Goal: Task Accomplishment & Management: Use online tool/utility

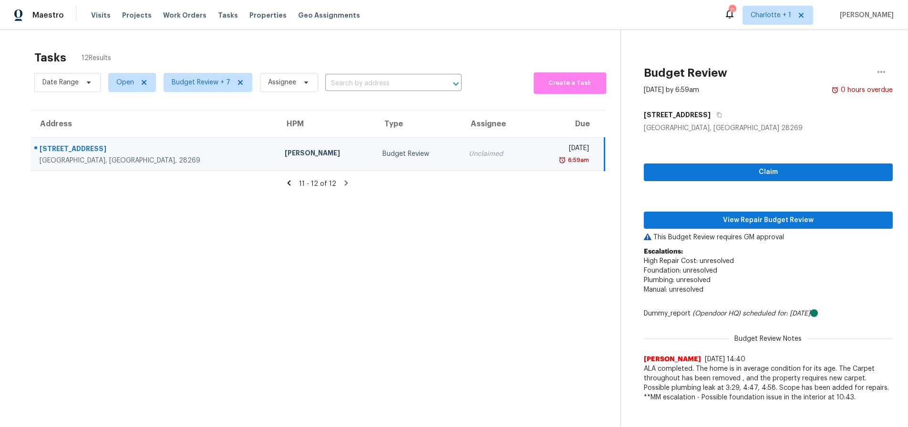
scroll to position [37, 0]
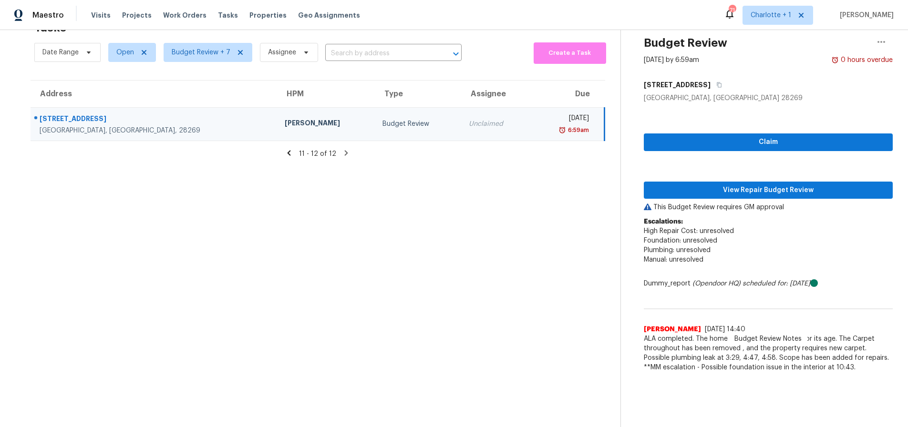
click at [145, 179] on section "Tasks 12 Results Date Range Open Budget Review + 7 Assignee ​ Create a Task Add…" at bounding box center [317, 221] width 605 height 412
drag, startPoint x: 674, startPoint y: 181, endPoint x: 667, endPoint y: 179, distance: 6.6
click at [674, 185] on span "View Repair Budget Review" at bounding box center [768, 191] width 234 height 12
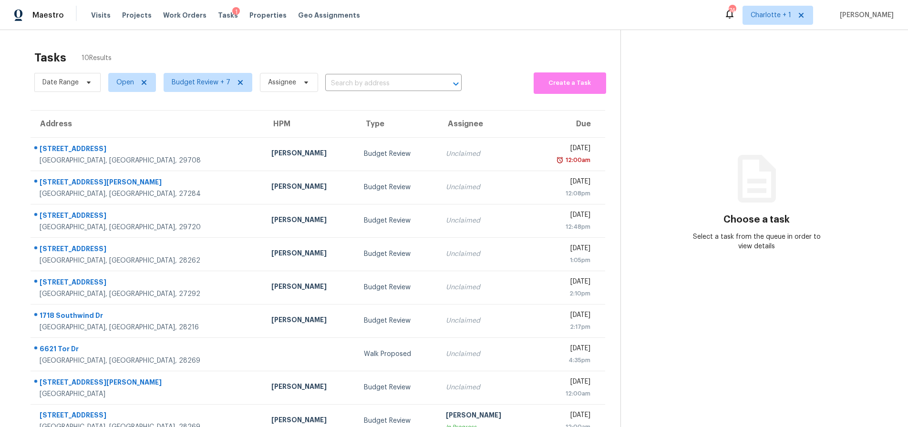
scroll to position [59, 0]
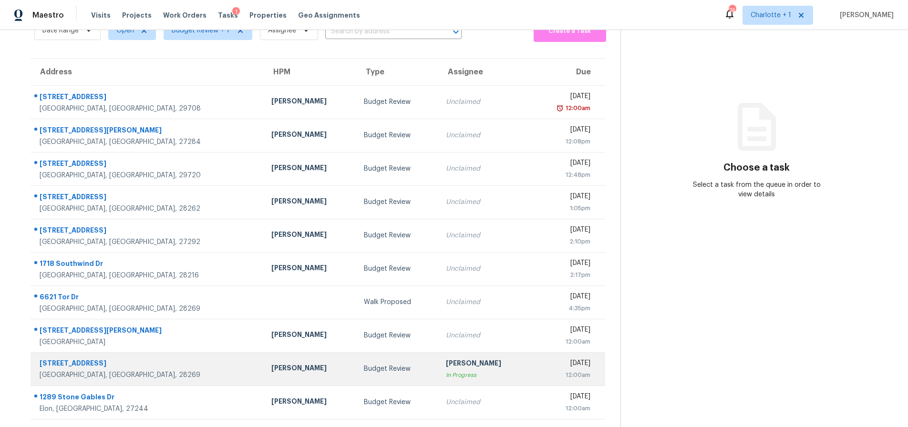
click at [271, 363] on div "[PERSON_NAME]" at bounding box center [309, 369] width 77 height 12
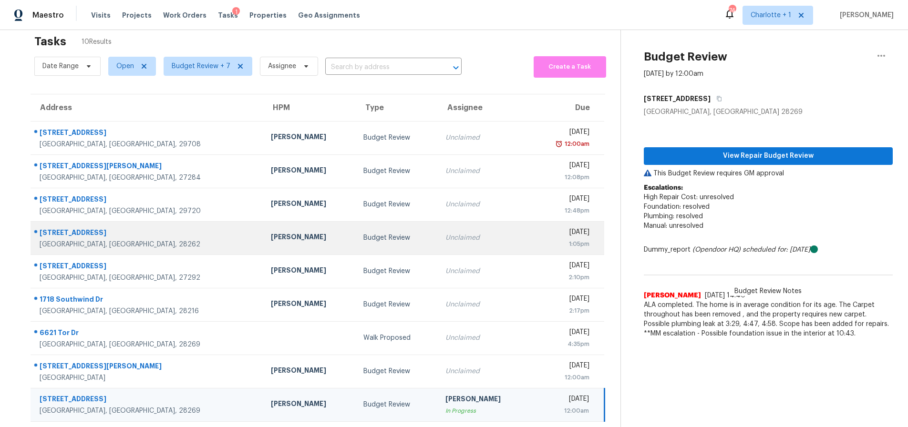
scroll to position [5, 0]
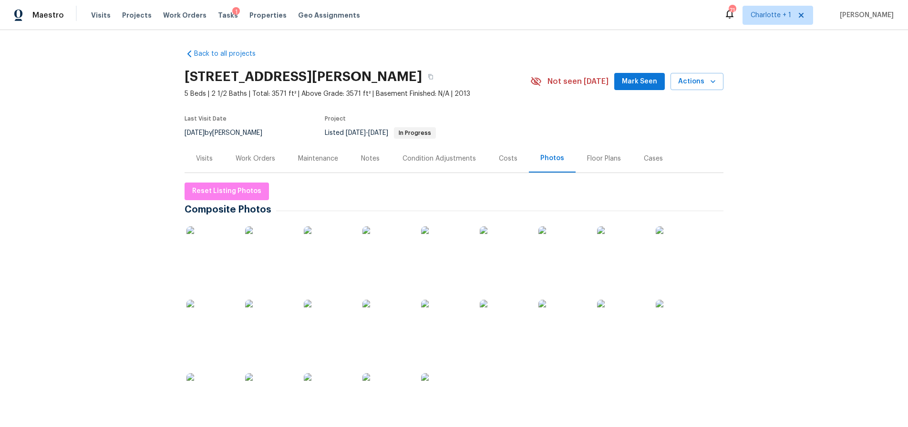
click at [804, 223] on div "Back to all projects 133 Devynn Ridge Ct, Mount Holly, NC 28120 5 Beds | 2 1/2 …" at bounding box center [454, 228] width 908 height 397
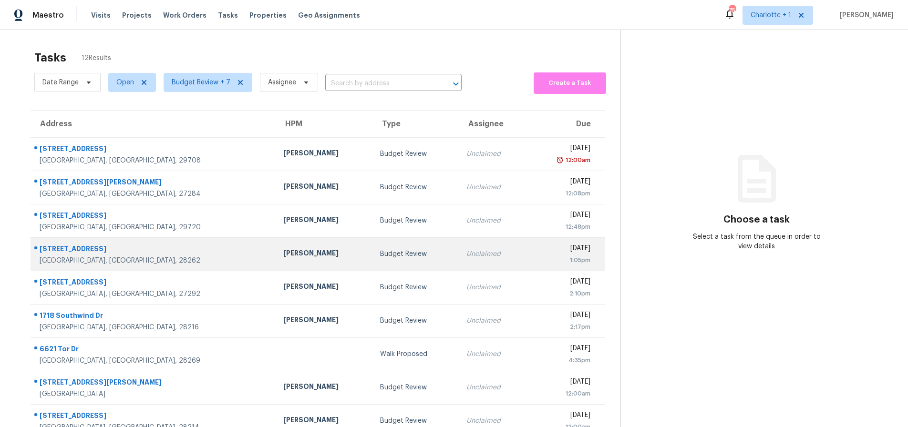
scroll to position [76, 0]
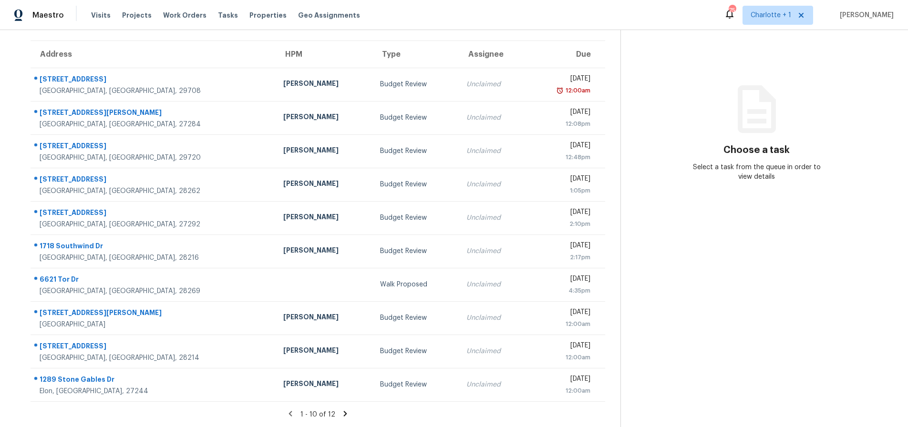
click at [341, 410] on icon at bounding box center [345, 414] width 9 height 9
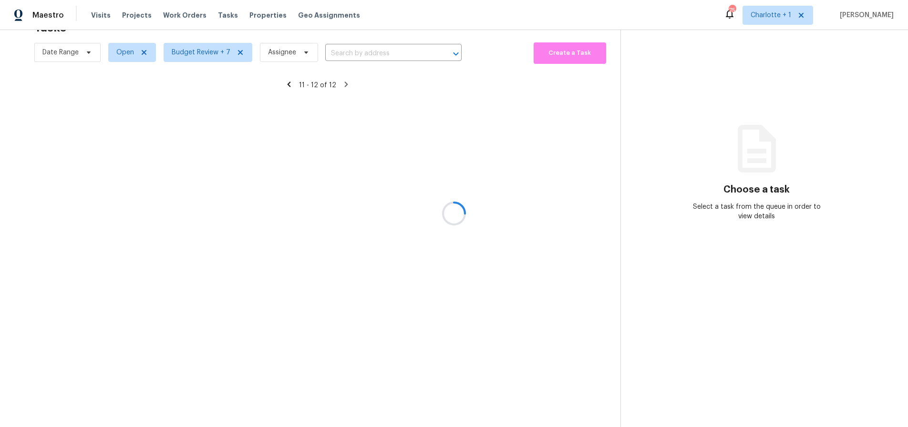
scroll to position [37, 0]
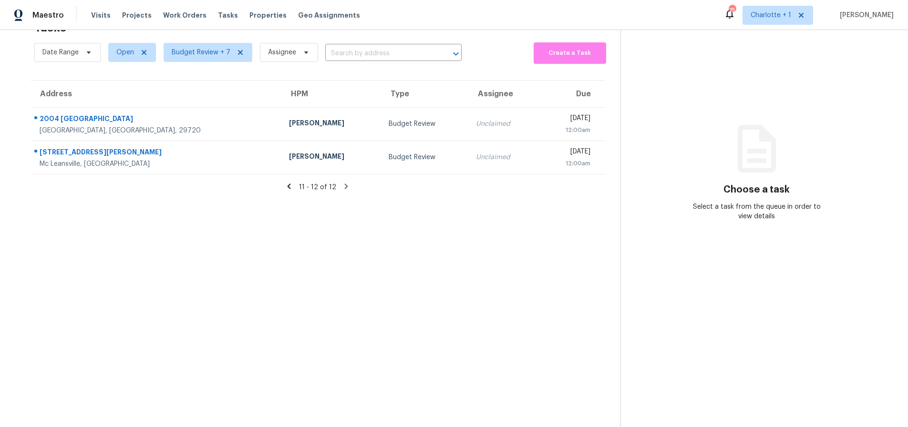
click at [286, 182] on icon at bounding box center [289, 186] width 9 height 9
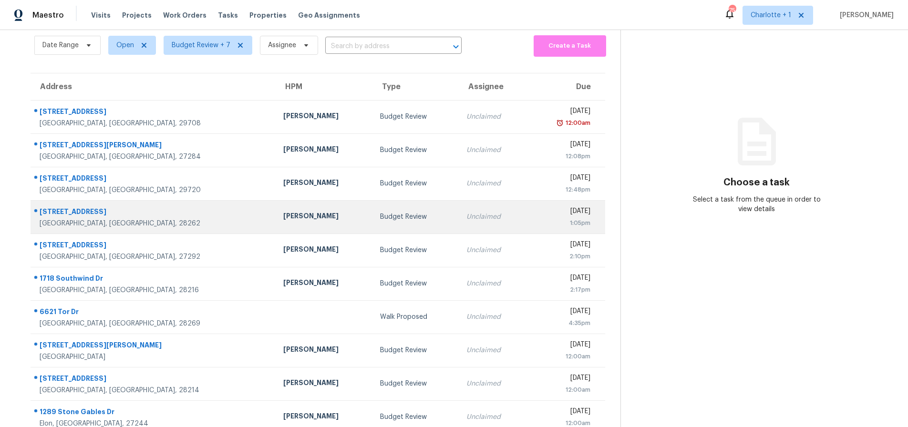
scroll to position [76, 0]
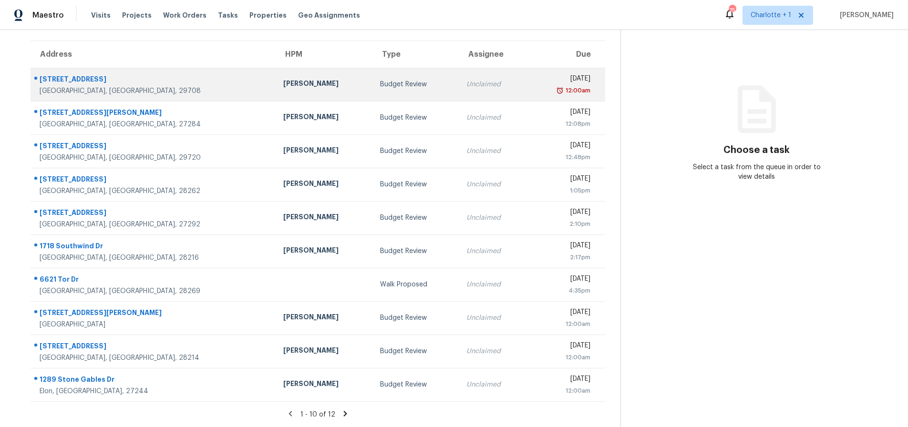
click at [283, 81] on div "[PERSON_NAME]" at bounding box center [324, 85] width 82 height 12
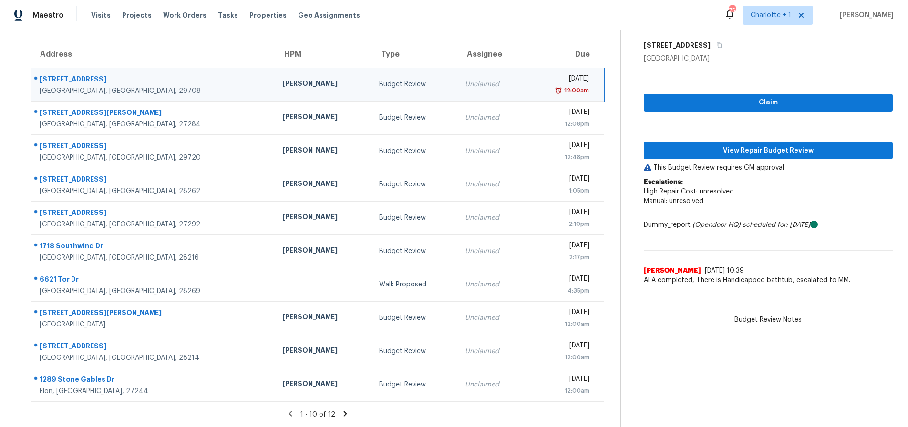
click at [282, 82] on div "[PERSON_NAME]" at bounding box center [323, 85] width 82 height 12
click at [747, 145] on span "View Repair Budget Review" at bounding box center [768, 151] width 234 height 12
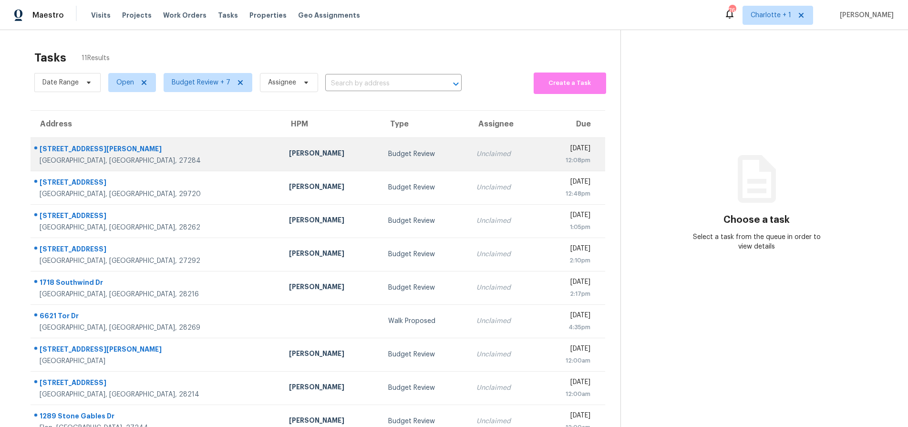
click at [289, 148] on div "[PERSON_NAME]" at bounding box center [331, 154] width 84 height 12
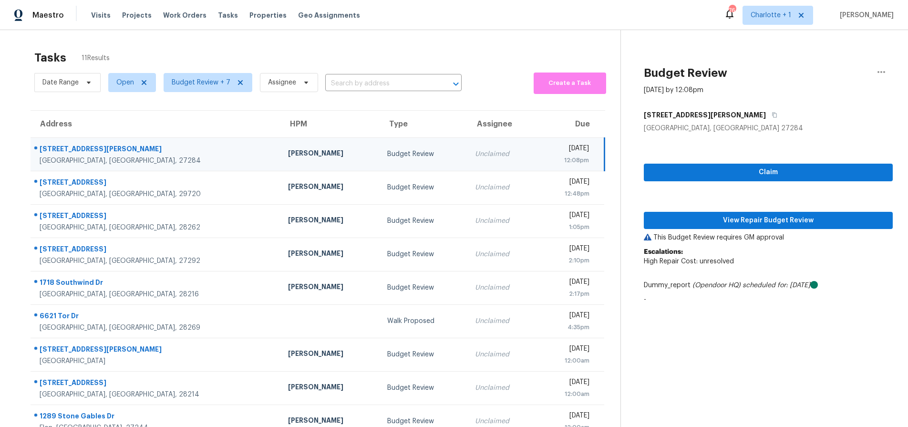
drag, startPoint x: 233, startPoint y: 149, endPoint x: 299, endPoint y: 154, distance: 66.4
click at [288, 149] on div "[PERSON_NAME]" at bounding box center [330, 154] width 84 height 12
click at [673, 218] on span "View Repair Budget Review" at bounding box center [768, 221] width 234 height 12
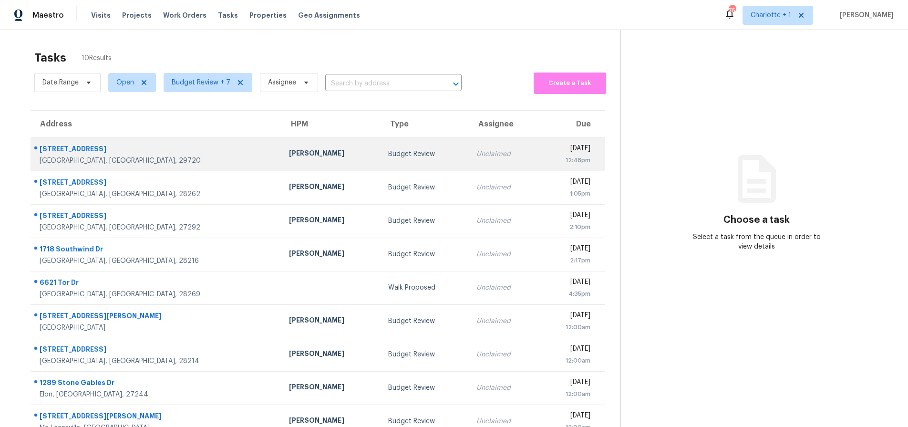
click at [108, 157] on div "[GEOGRAPHIC_DATA], [GEOGRAPHIC_DATA], 29720" at bounding box center [157, 161] width 234 height 10
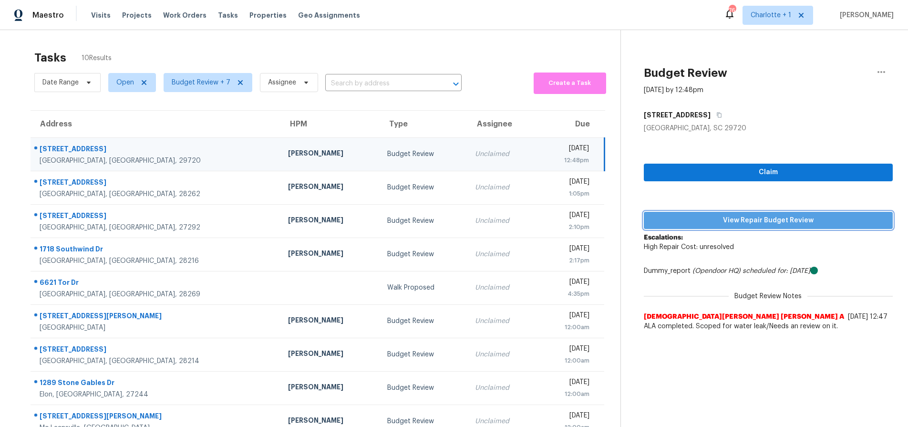
click at [678, 216] on span "View Repair Budget Review" at bounding box center [768, 221] width 234 height 12
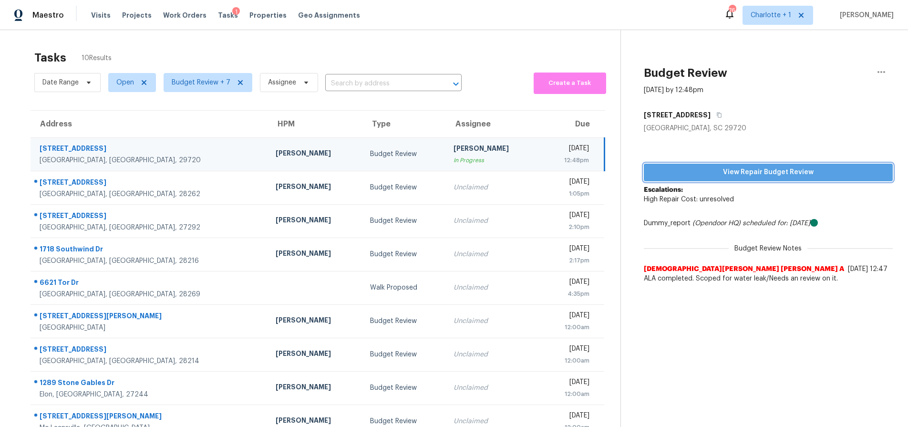
click at [733, 169] on span "View Repair Budget Review" at bounding box center [768, 172] width 234 height 12
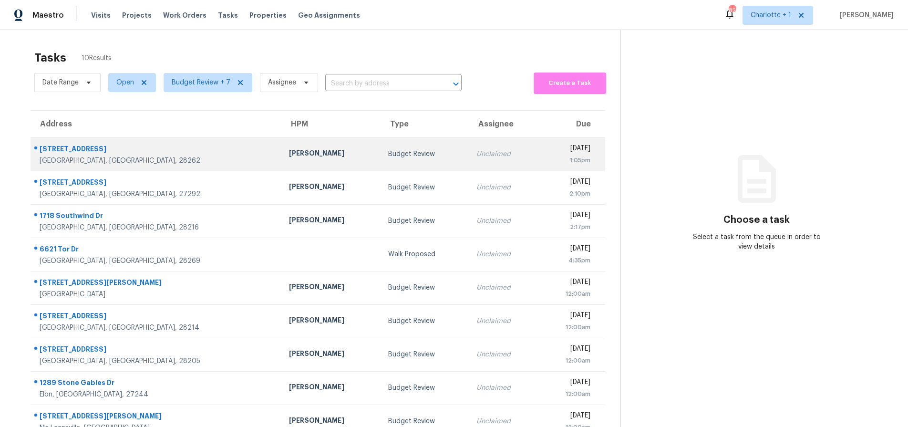
click at [155, 145] on div "[STREET_ADDRESS]" at bounding box center [157, 150] width 234 height 12
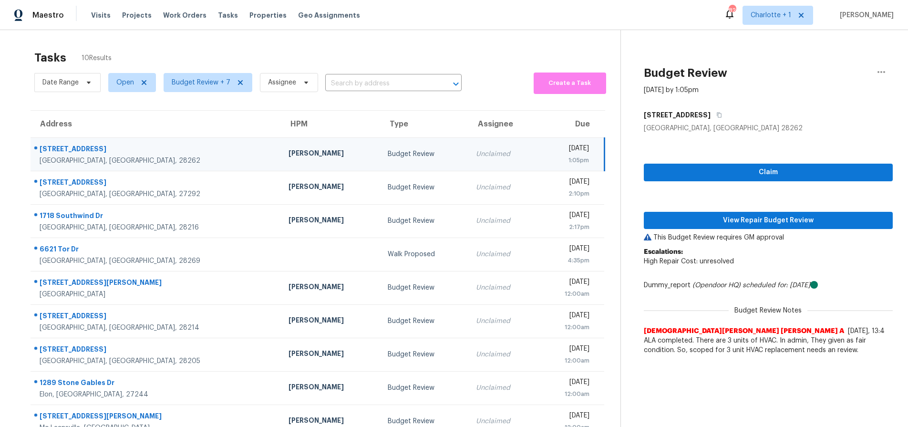
click at [723, 210] on div "Claim View Repair Budget Review This Budget Review requires GM approval Escalat…" at bounding box center [768, 246] width 249 height 226
click at [721, 216] on span "View Repair Budget Review" at bounding box center [768, 221] width 234 height 12
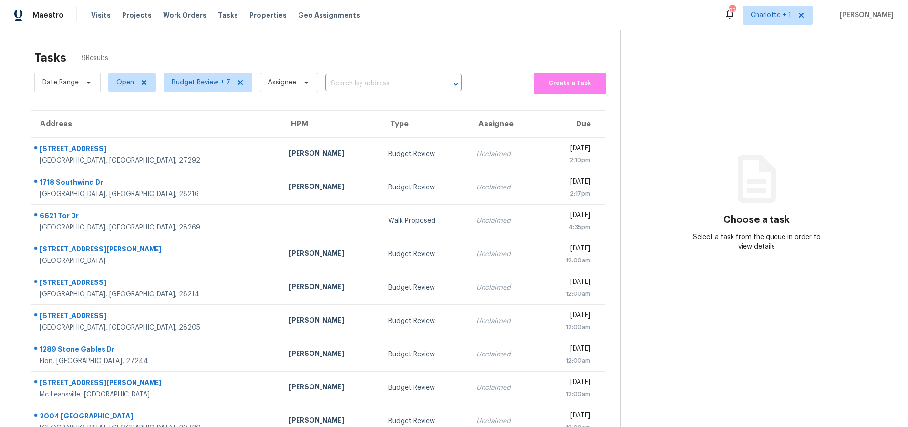
drag, startPoint x: 294, startPoint y: 53, endPoint x: 286, endPoint y: 56, distance: 9.2
click at [294, 53] on div "Tasks 9 Results" at bounding box center [327, 57] width 586 height 25
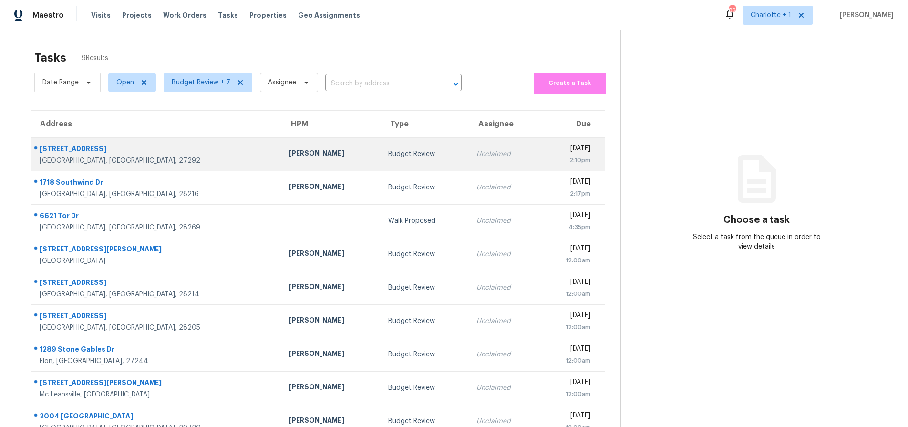
click at [155, 146] on div "[STREET_ADDRESS]" at bounding box center [157, 150] width 234 height 12
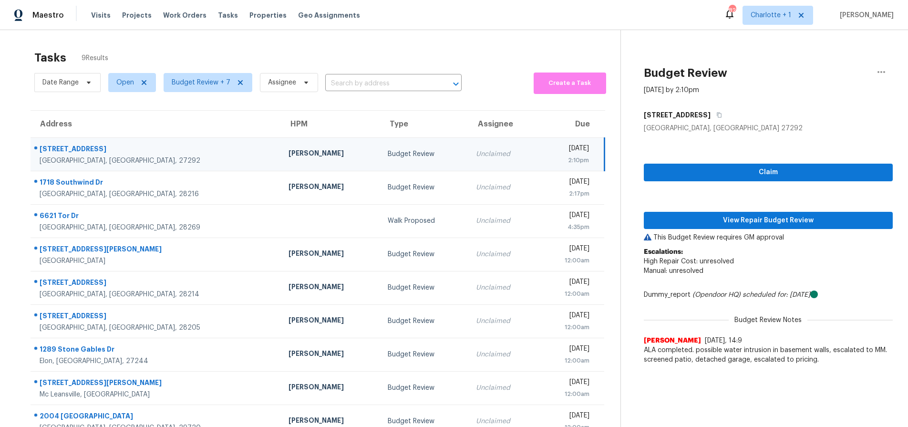
drag, startPoint x: 158, startPoint y: 144, endPoint x: 193, endPoint y: 136, distance: 35.7
click at [158, 144] on div "[STREET_ADDRESS]" at bounding box center [157, 150] width 234 height 12
click at [684, 223] on span "View Repair Budget Review" at bounding box center [768, 221] width 234 height 12
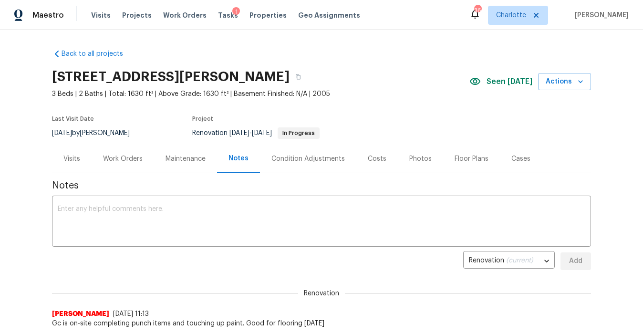
click at [136, 7] on div "Visits Projects Work Orders Tasks 1 Properties Geo Assignments" at bounding box center [231, 15] width 280 height 19
click at [134, 11] on span "Projects" at bounding box center [137, 15] width 30 height 10
